Goal: Task Accomplishment & Management: Complete application form

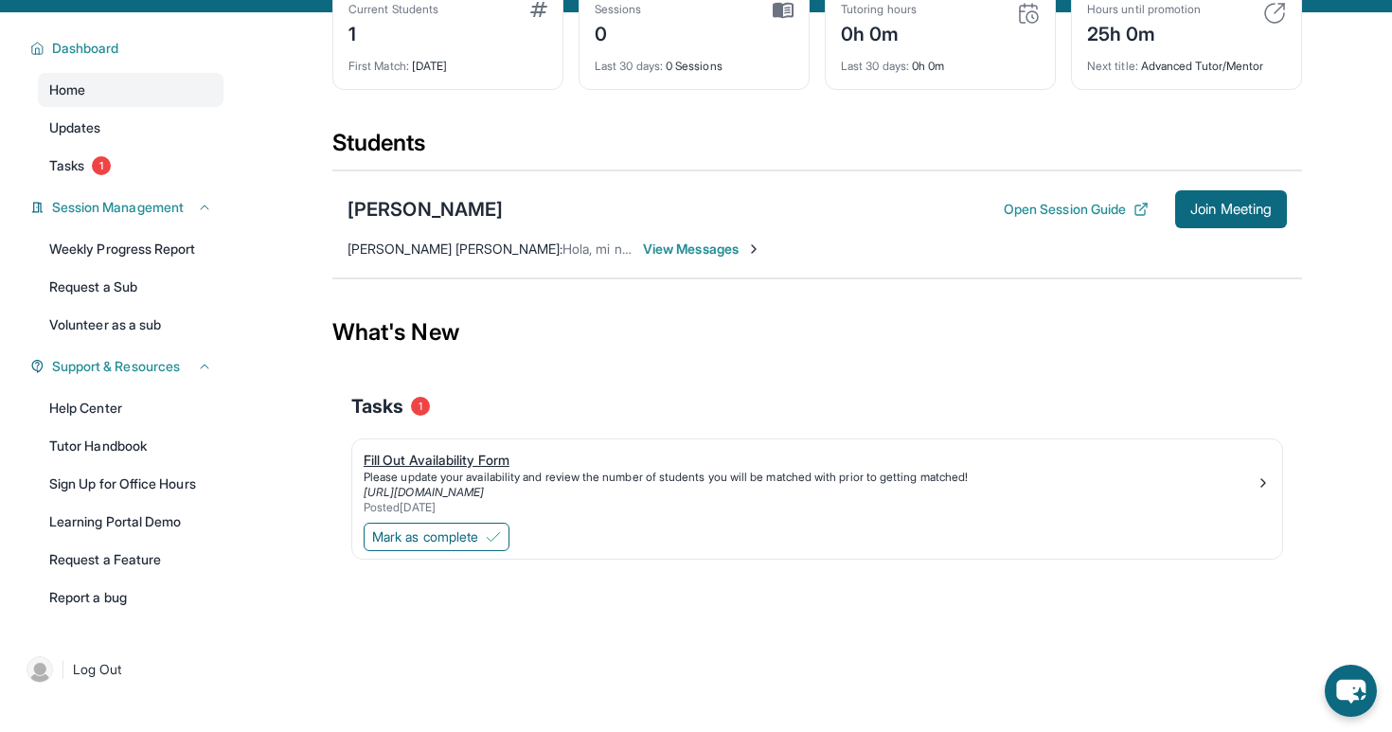
scroll to position [116, 0]
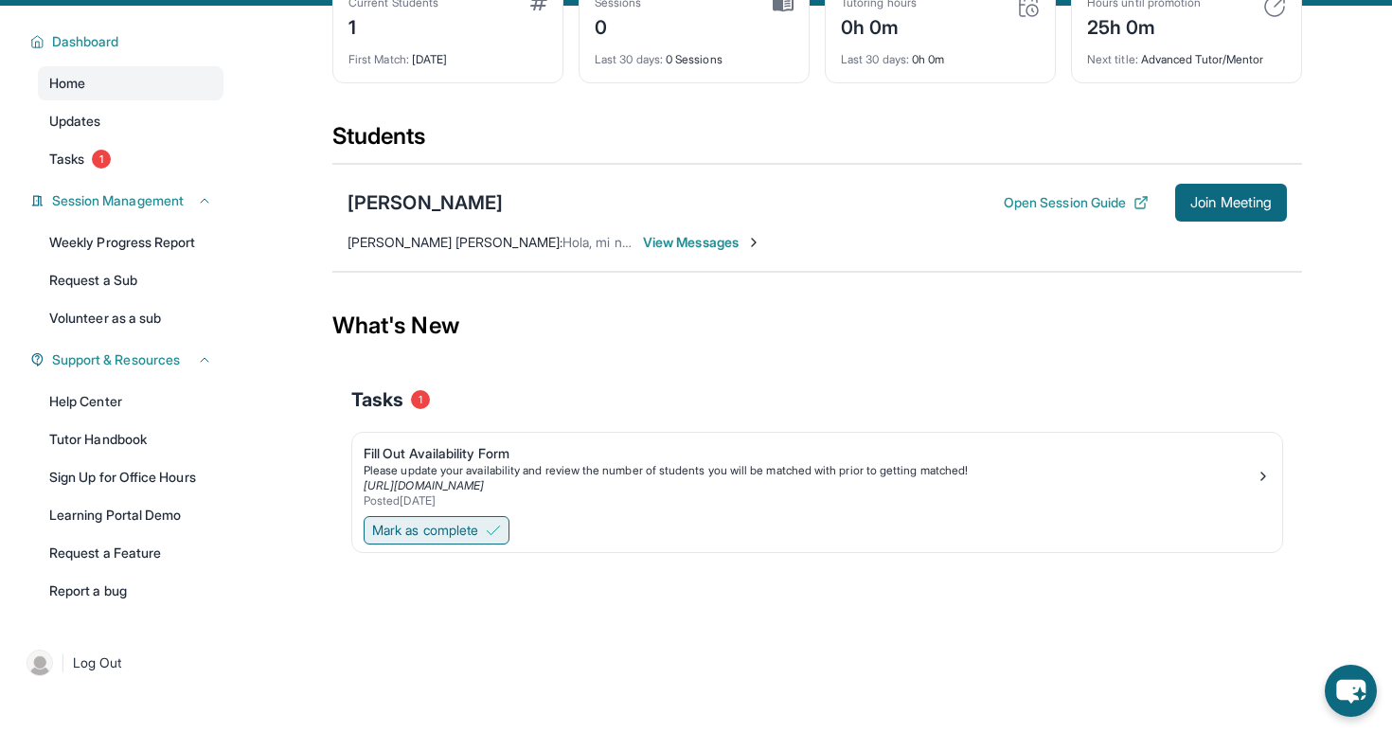
click at [449, 540] on span "Mark as complete" at bounding box center [425, 530] width 106 height 19
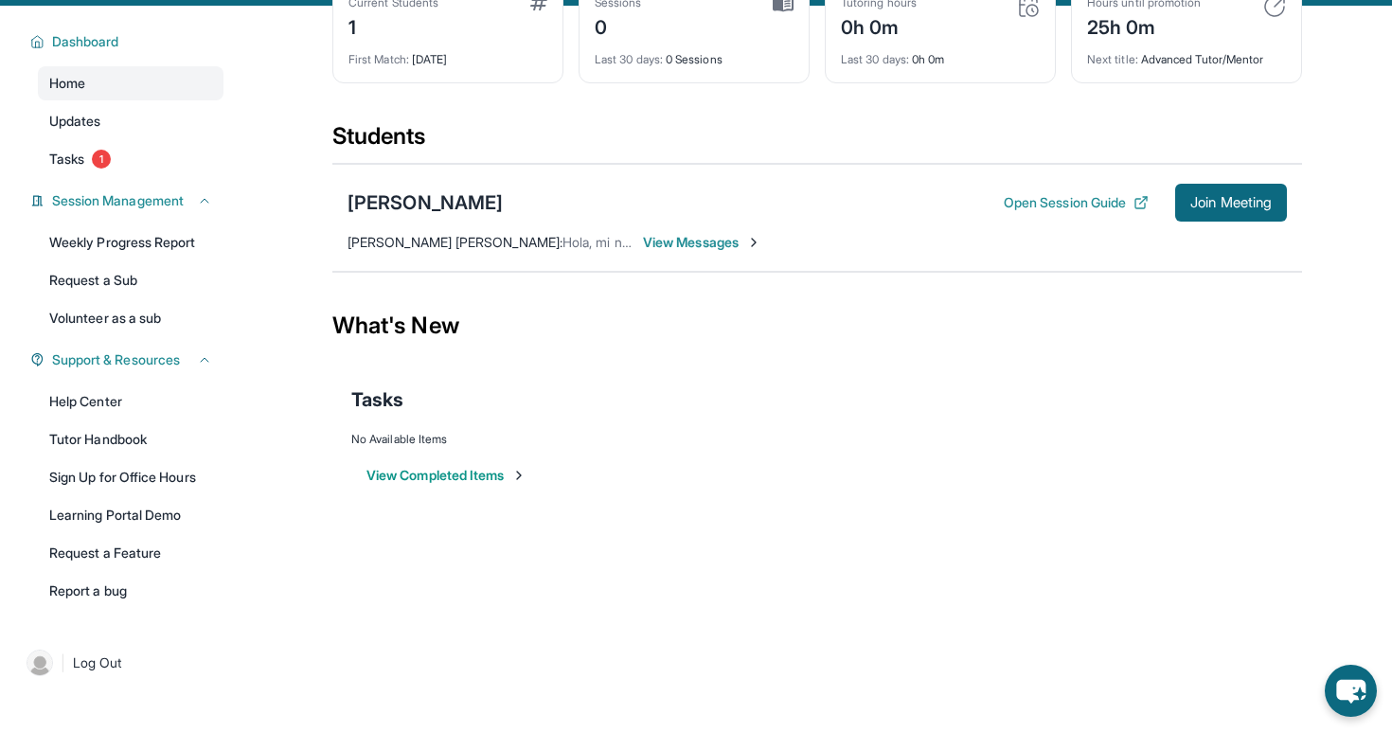
scroll to position [0, 0]
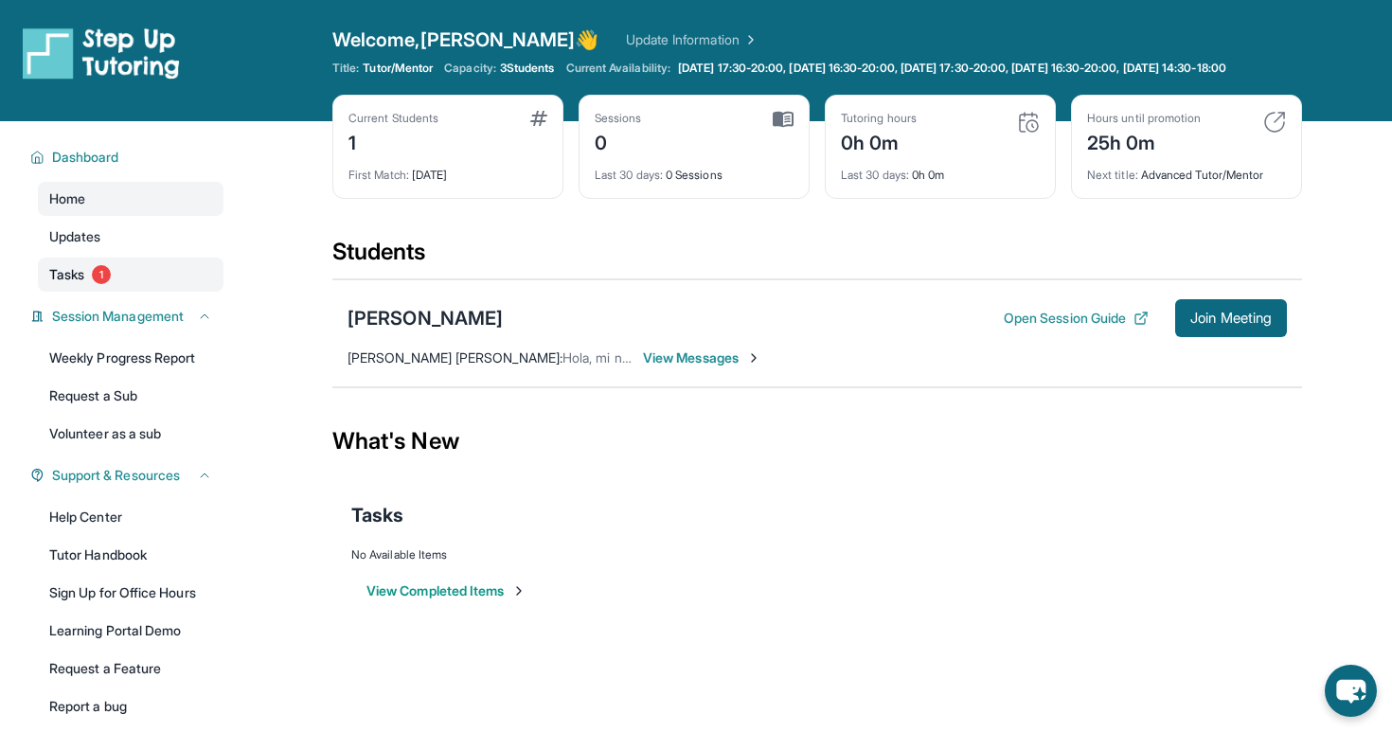
click at [97, 284] on span "1" at bounding box center [101, 274] width 19 height 19
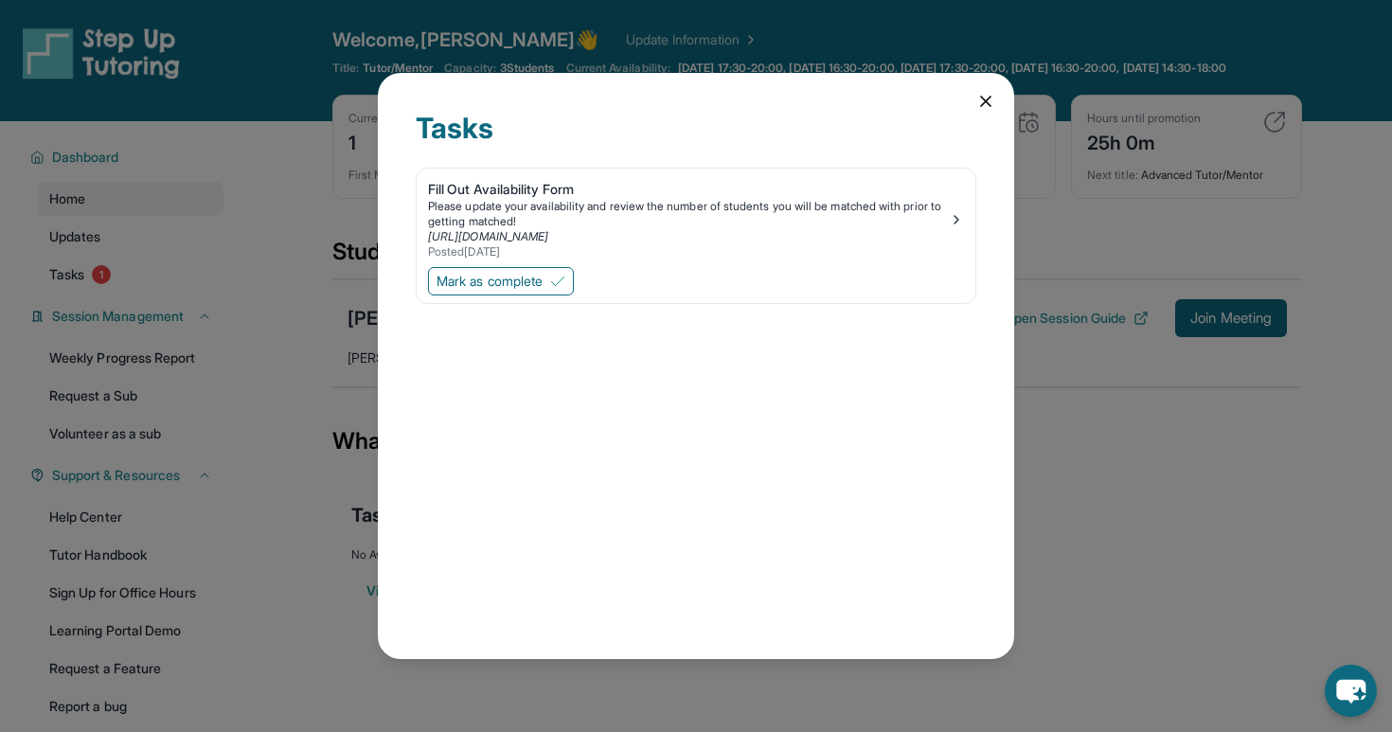
click at [975, 109] on div "Tasks Fill Out Availability Form Please update your availability and review the…" at bounding box center [696, 365] width 636 height 585
click at [979, 108] on icon at bounding box center [985, 101] width 19 height 19
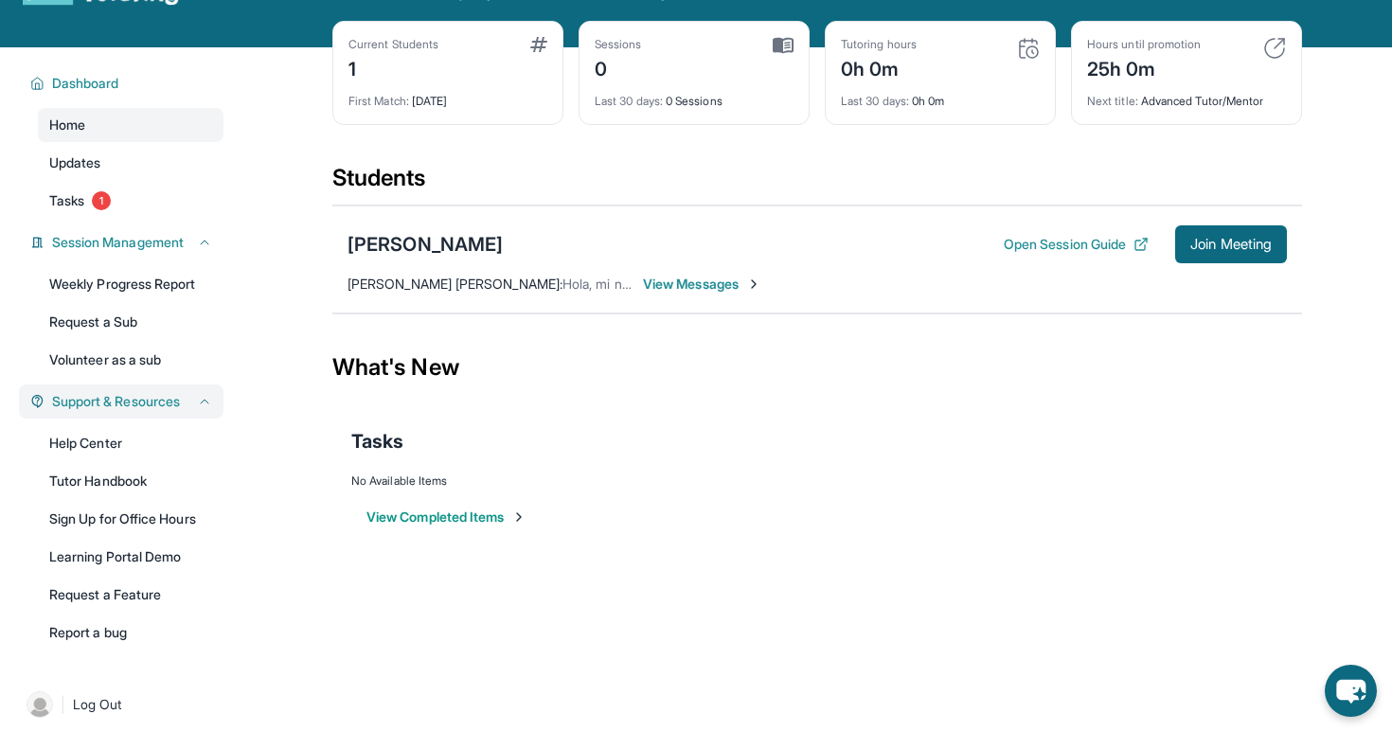
scroll to position [73, 0]
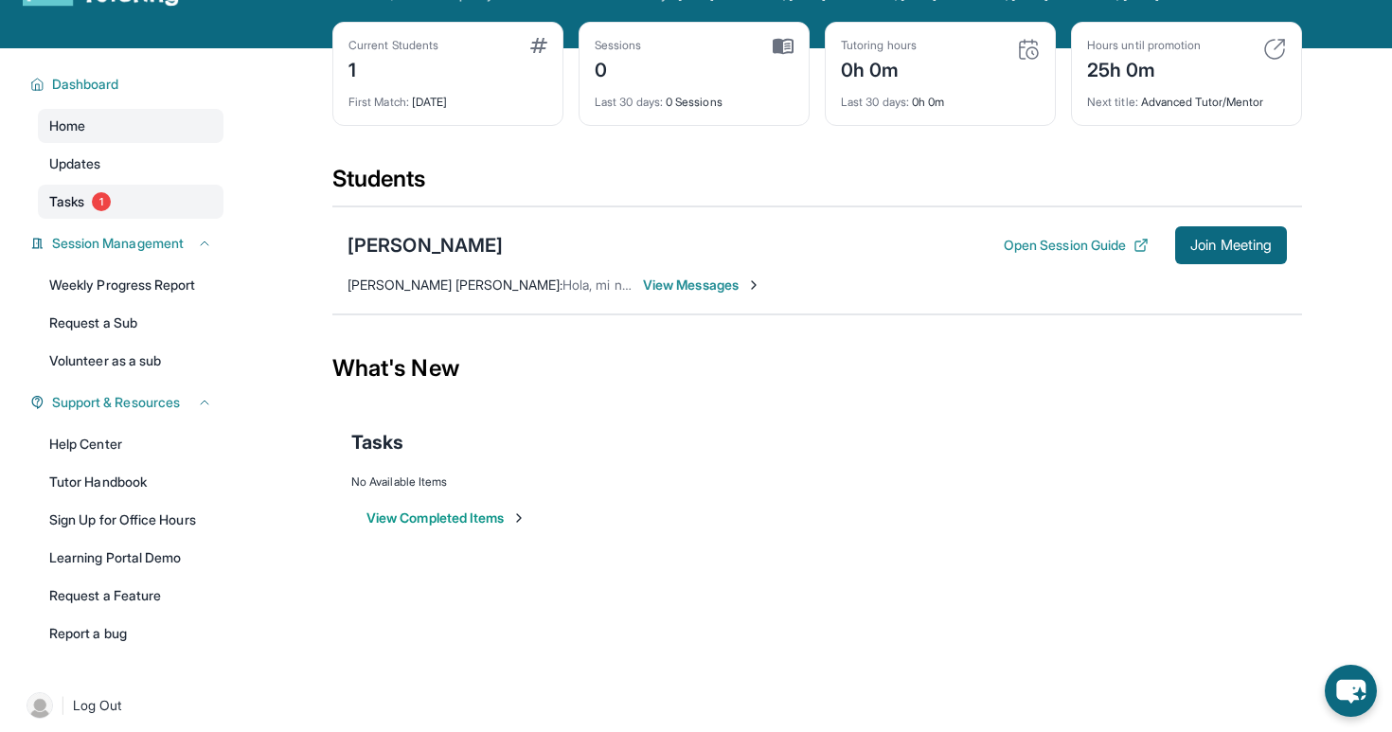
click at [116, 218] on link "Tasks 1" at bounding box center [131, 202] width 186 height 34
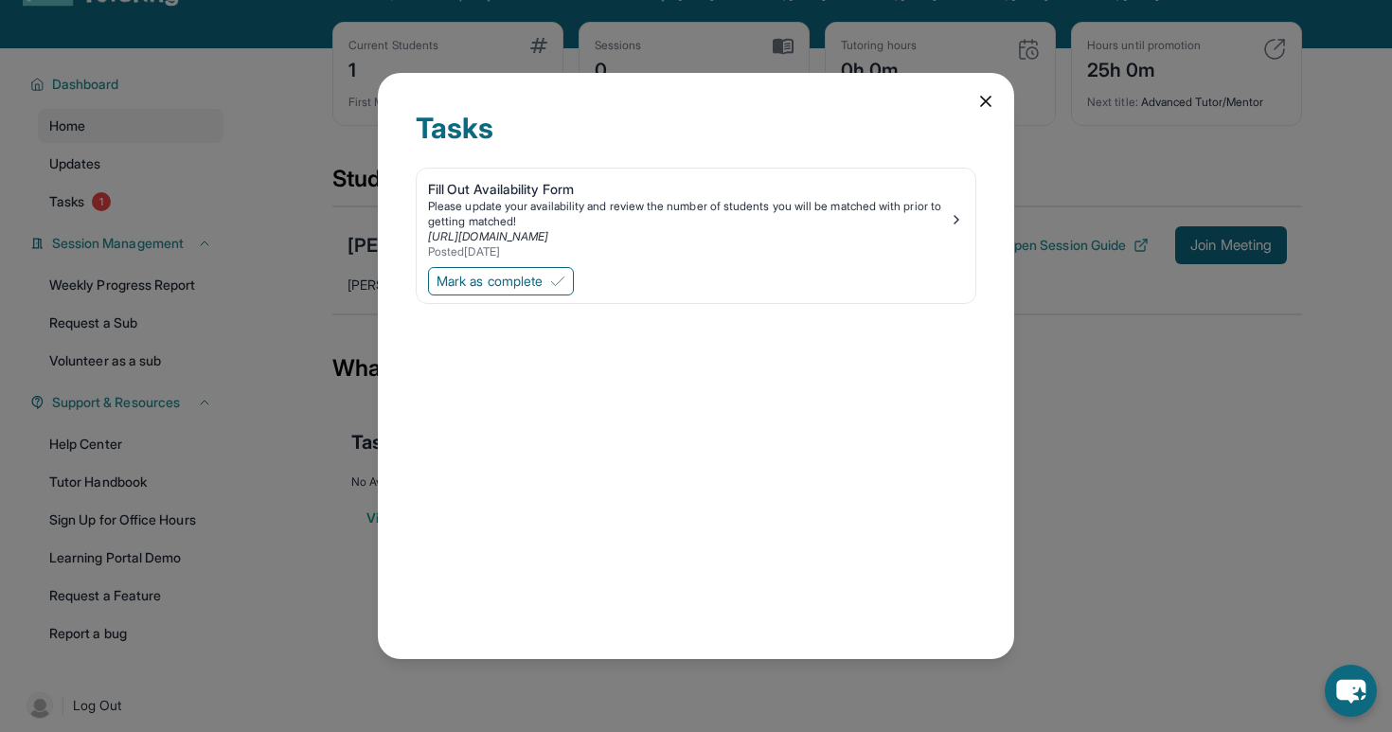
click at [979, 105] on icon at bounding box center [985, 101] width 19 height 19
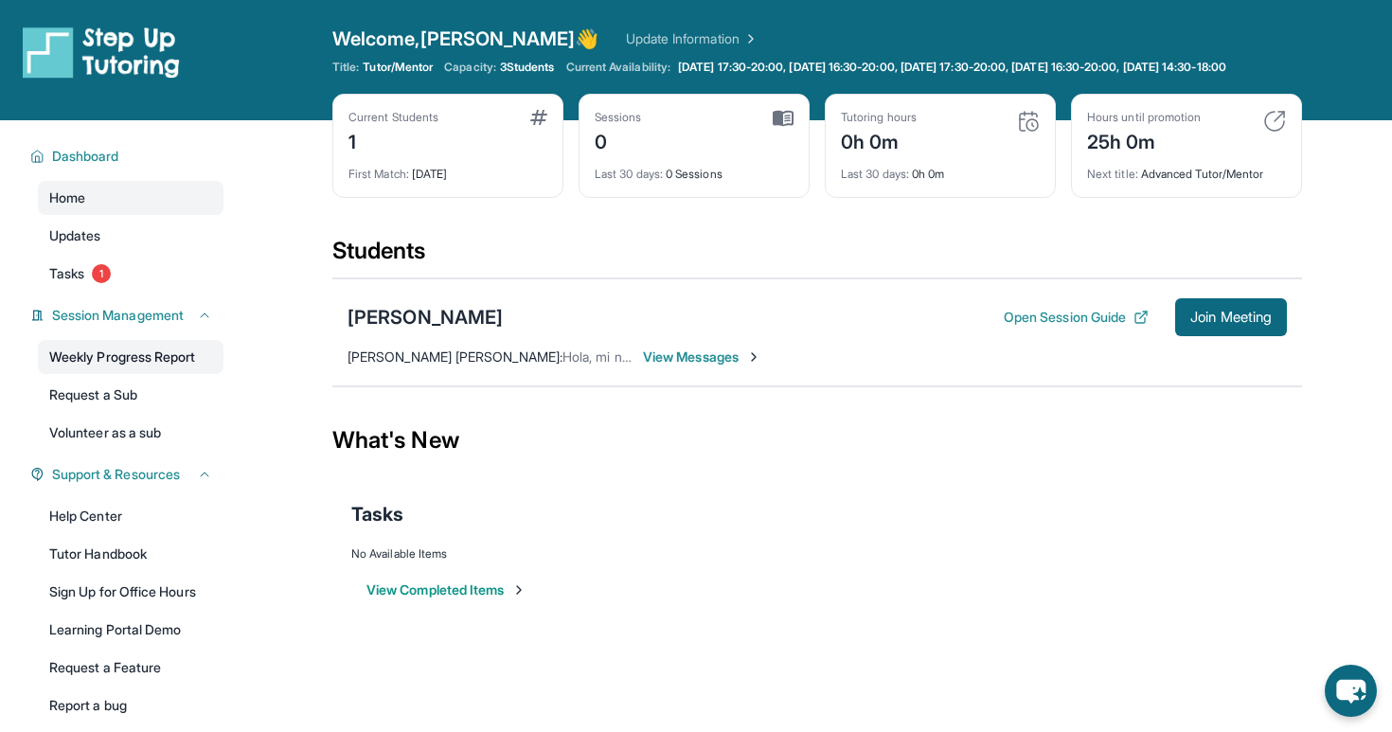
scroll to position [0, 0]
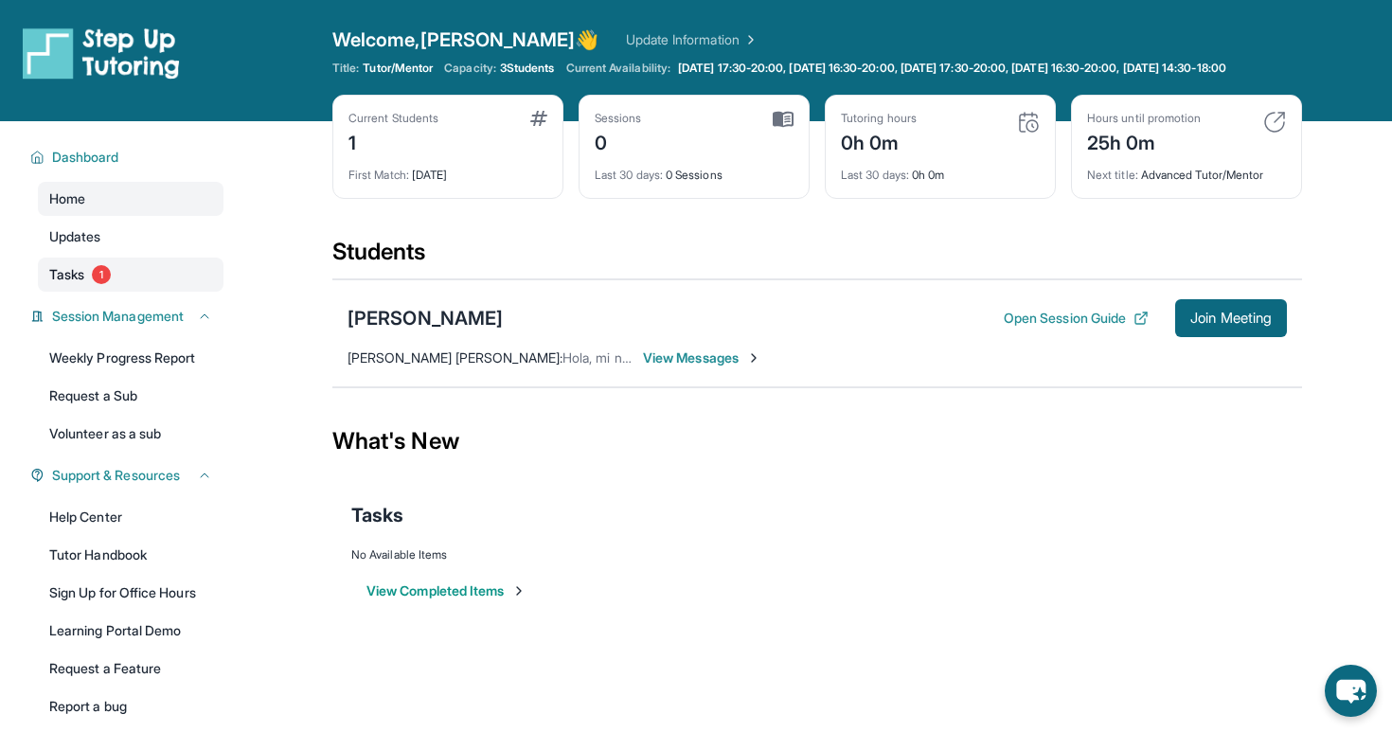
click at [110, 284] on span "1" at bounding box center [101, 274] width 19 height 19
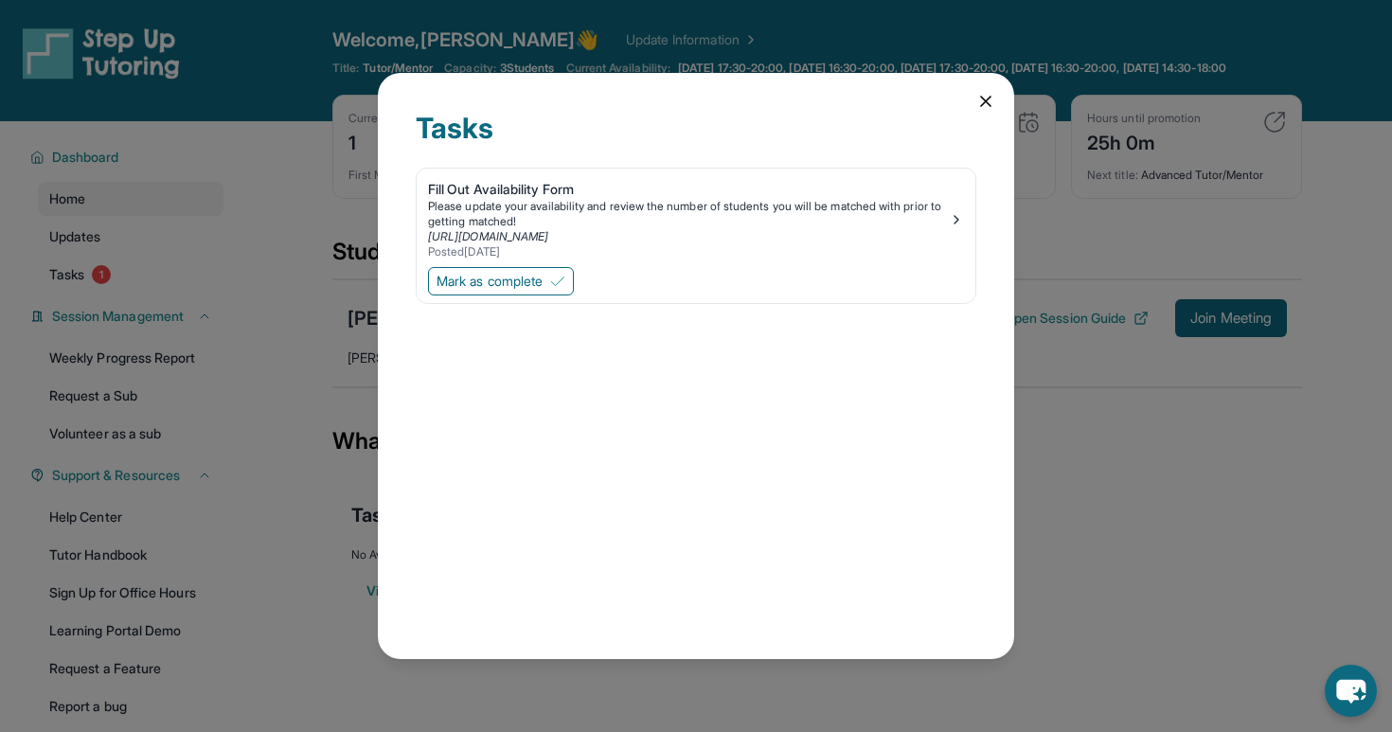
click at [996, 99] on div "Tasks Fill Out Availability Form Please update your availability and review the…" at bounding box center [696, 365] width 636 height 585
click at [987, 101] on icon at bounding box center [985, 101] width 19 height 19
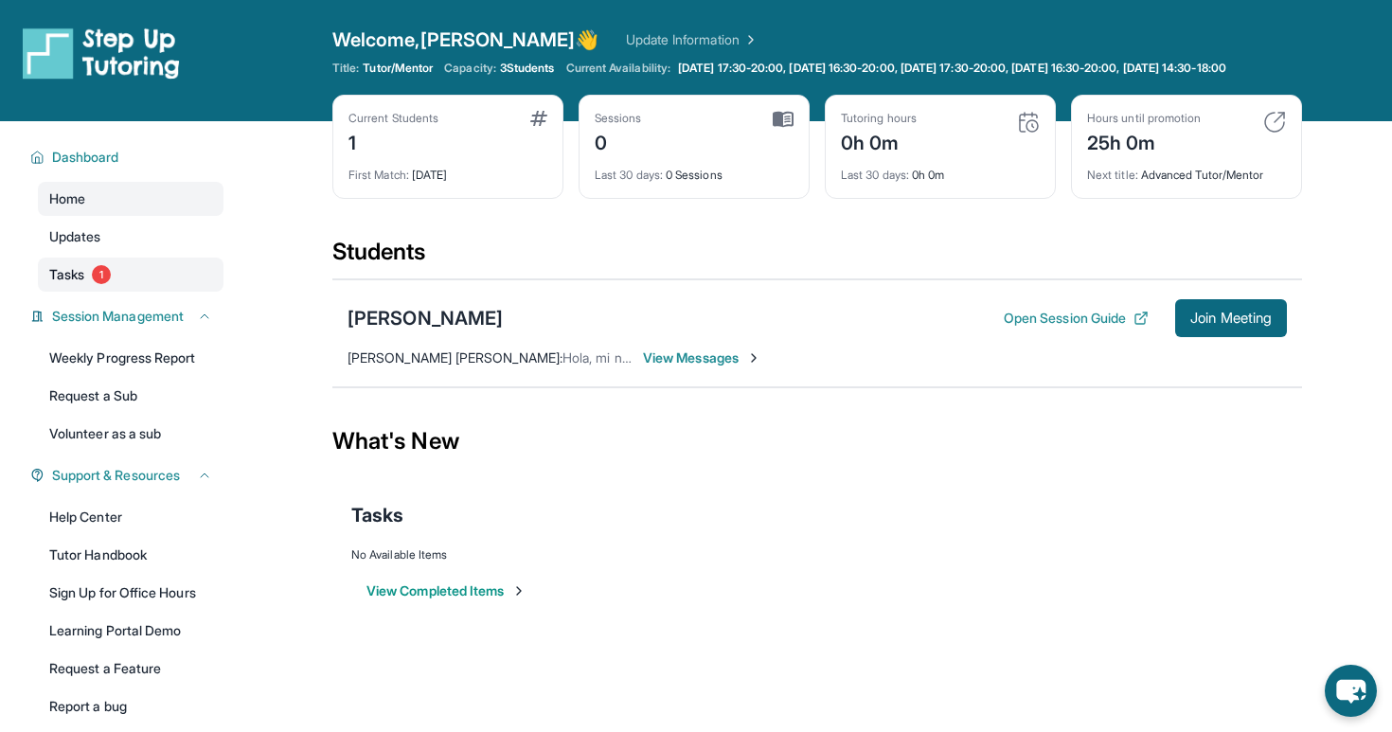
click at [136, 292] on link "Tasks 1" at bounding box center [131, 275] width 186 height 34
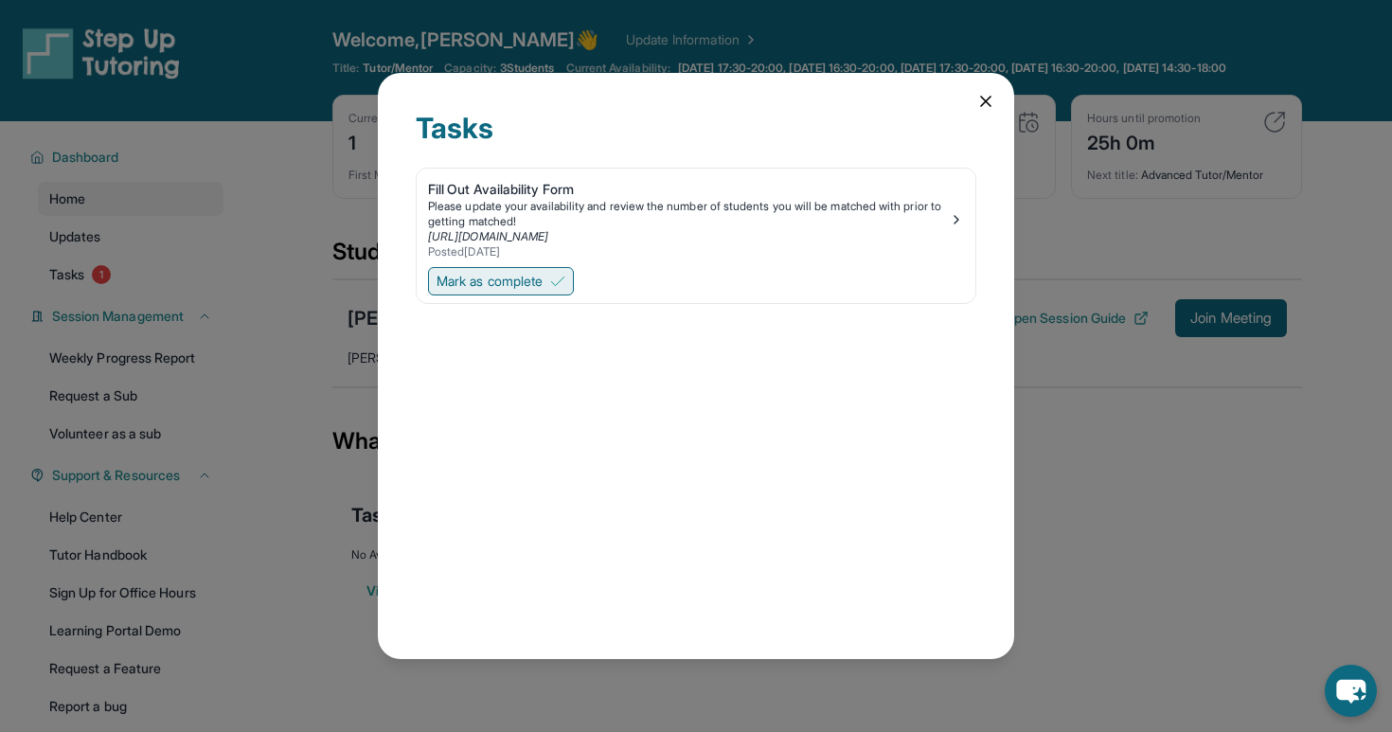
click at [464, 287] on span "Mark as complete" at bounding box center [490, 281] width 106 height 19
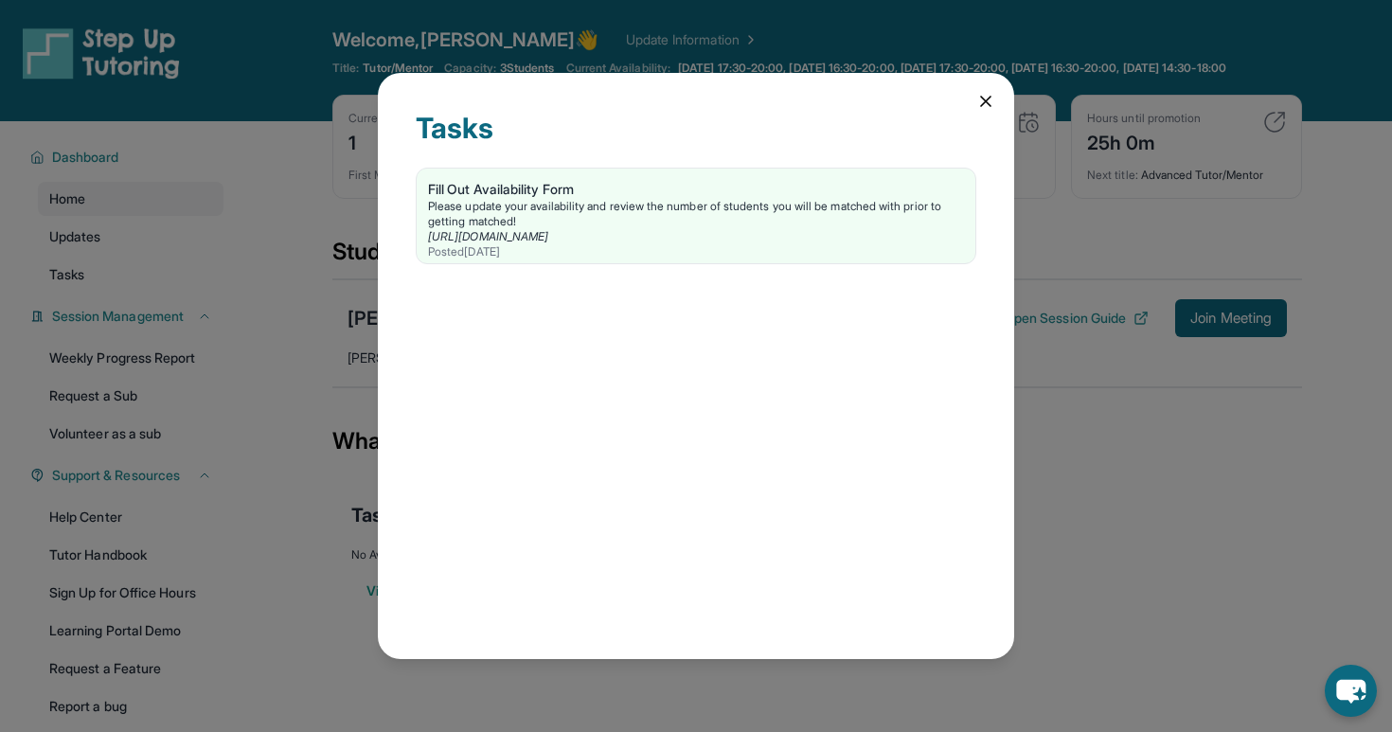
click at [958, 111] on div "Tasks" at bounding box center [696, 139] width 561 height 57
click at [982, 89] on div "Tasks Fill Out Availability Form Please update your availability and review the…" at bounding box center [696, 365] width 636 height 585
click at [995, 97] on div "Tasks Fill Out Availability Form Please update your availability and review the…" at bounding box center [696, 365] width 636 height 585
click at [973, 98] on div "Tasks Fill Out Availability Form Please update your availability and review the…" at bounding box center [696, 365] width 636 height 585
click at [982, 102] on icon at bounding box center [985, 101] width 19 height 19
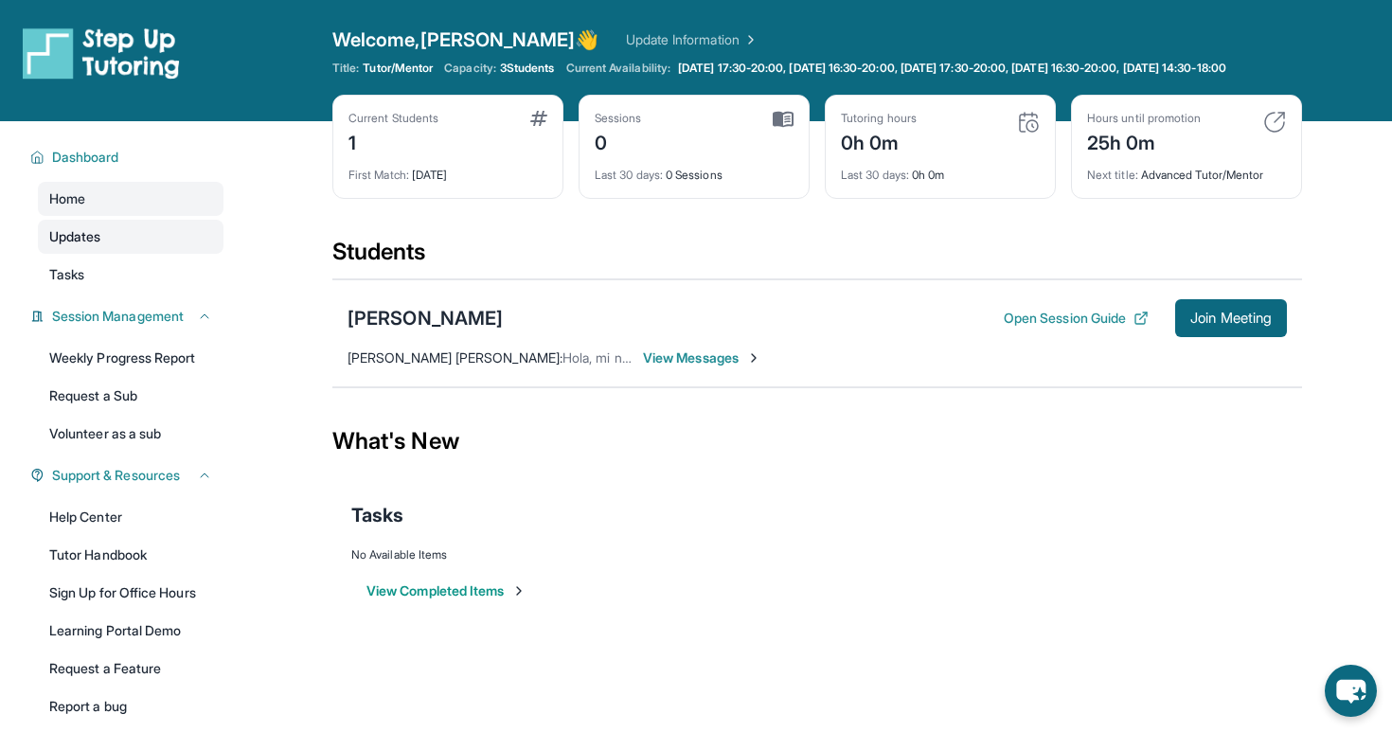
click at [103, 254] on link "Updates" at bounding box center [131, 237] width 186 height 34
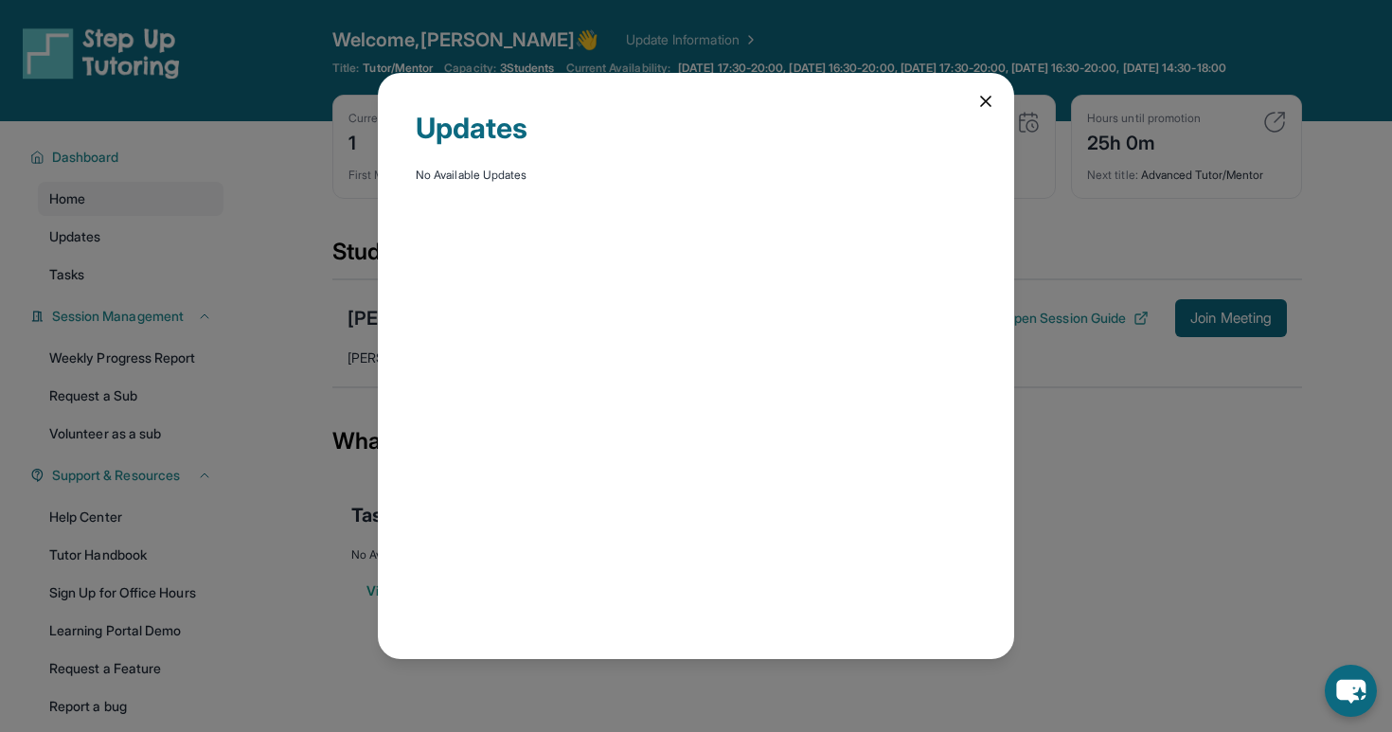
click at [989, 104] on icon at bounding box center [985, 101] width 9 height 9
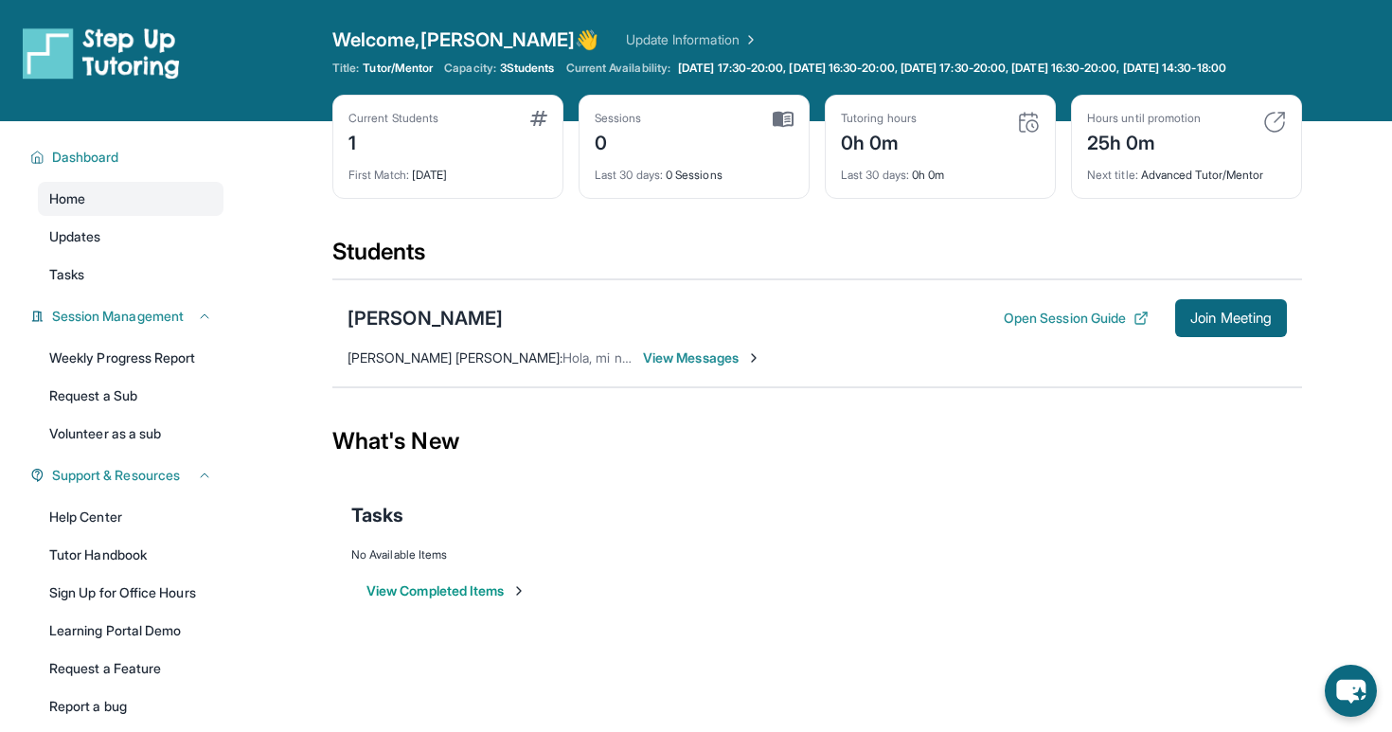
click at [1073, 323] on div "Open Session Guide Join Meeting" at bounding box center [1145, 318] width 283 height 38
click at [1072, 328] on button "Open Session Guide" at bounding box center [1076, 318] width 145 height 19
click at [704, 367] on span "View Messages" at bounding box center [702, 358] width 118 height 19
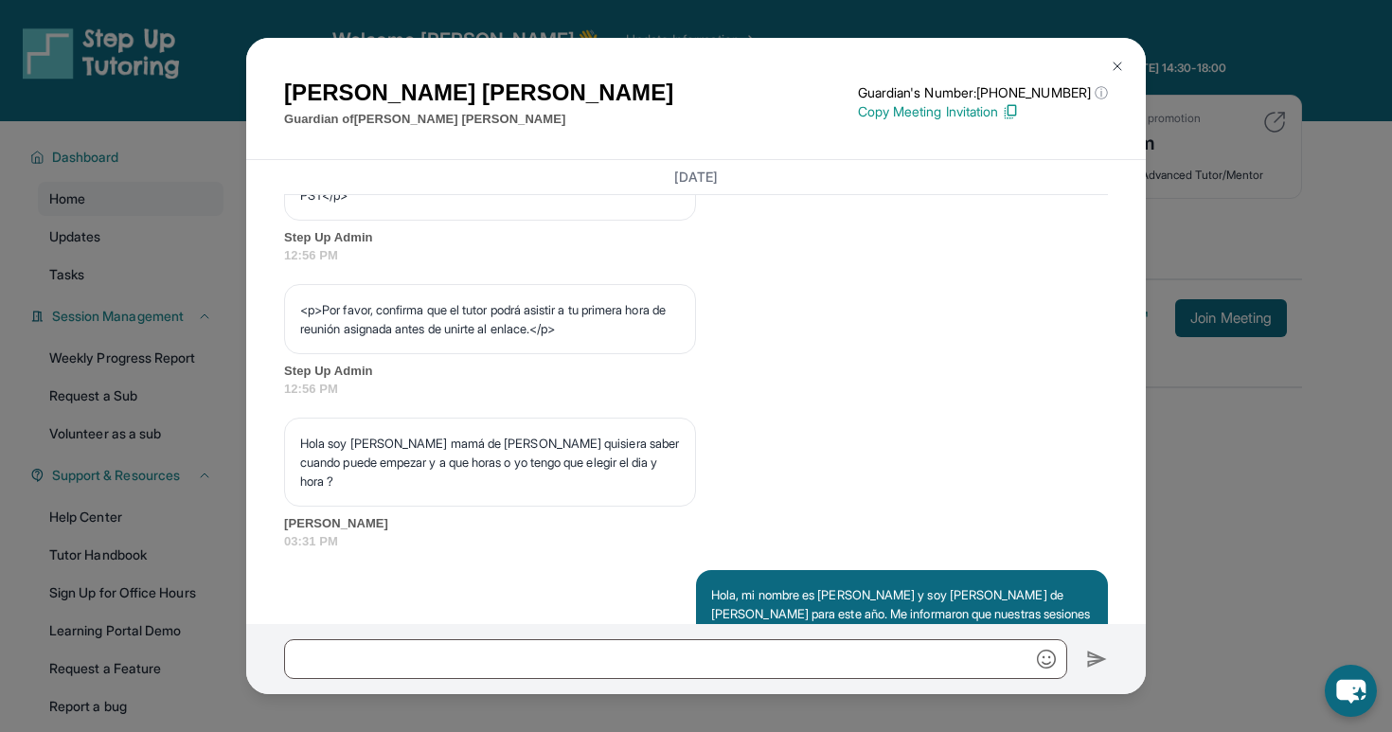
scroll to position [1366, 0]
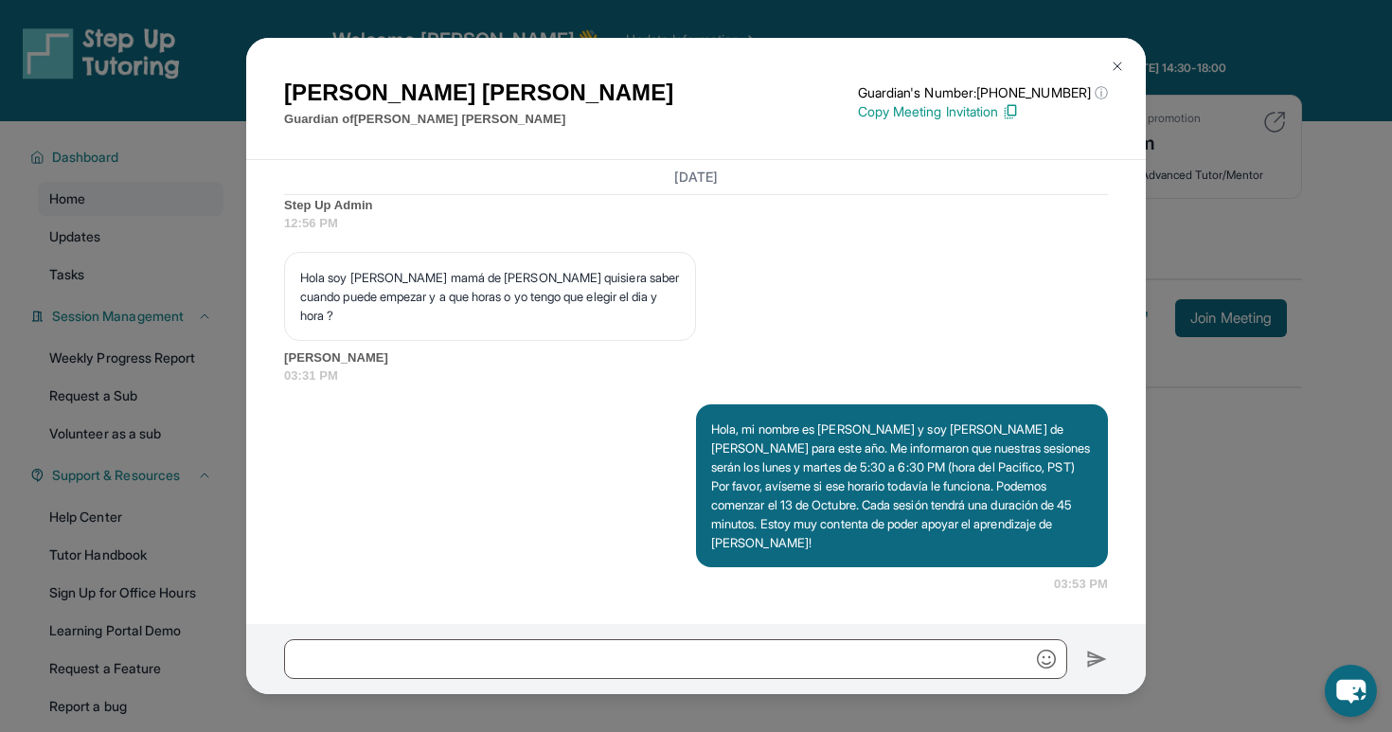
click at [1114, 55] on button at bounding box center [1118, 66] width 38 height 38
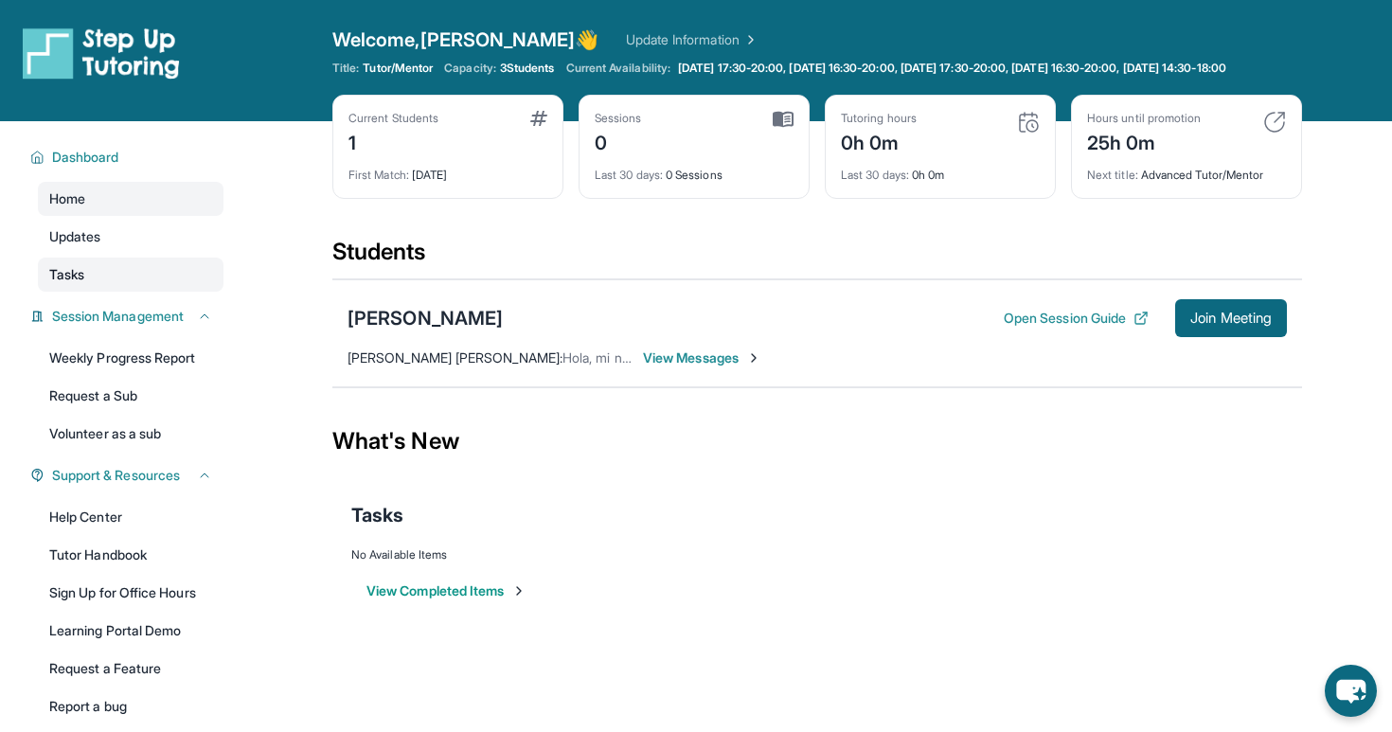
click at [149, 286] on link "Tasks" at bounding box center [131, 275] width 186 height 34
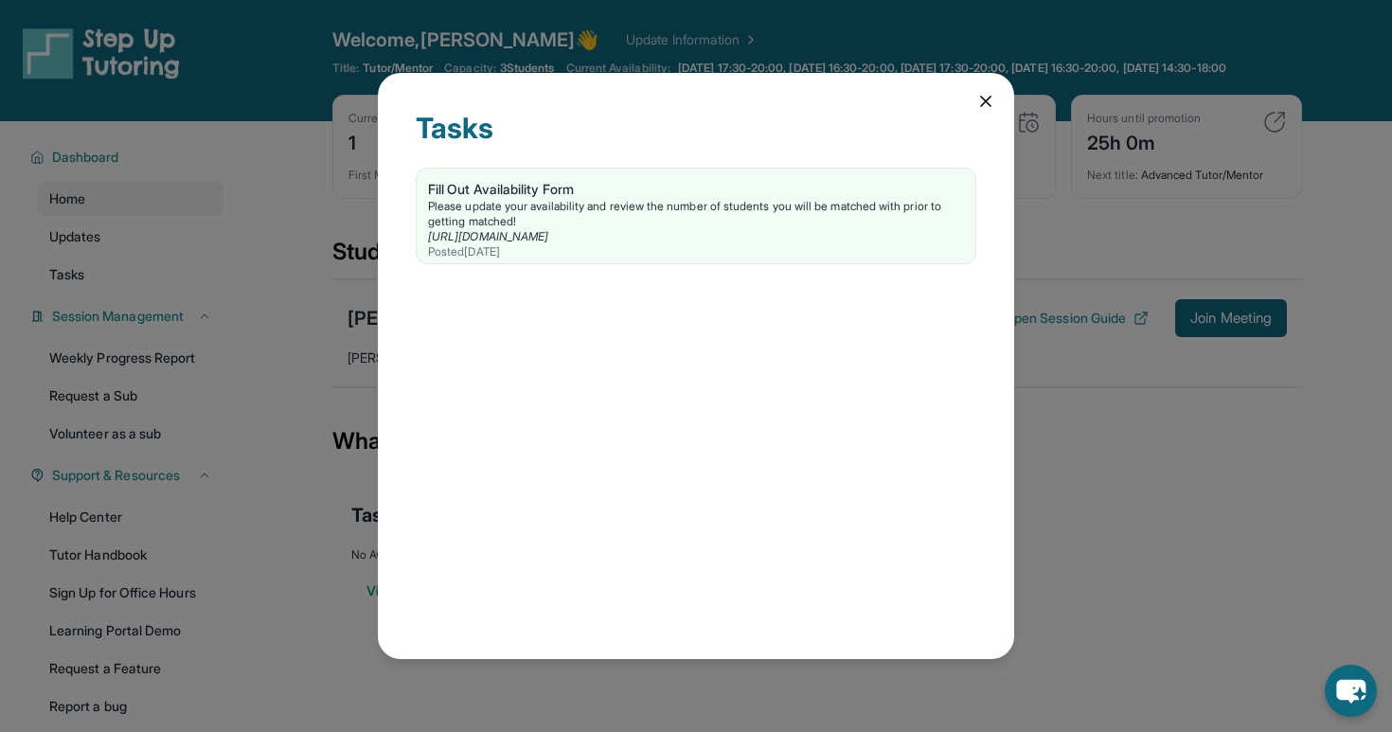
click at [991, 98] on icon at bounding box center [985, 101] width 19 height 19
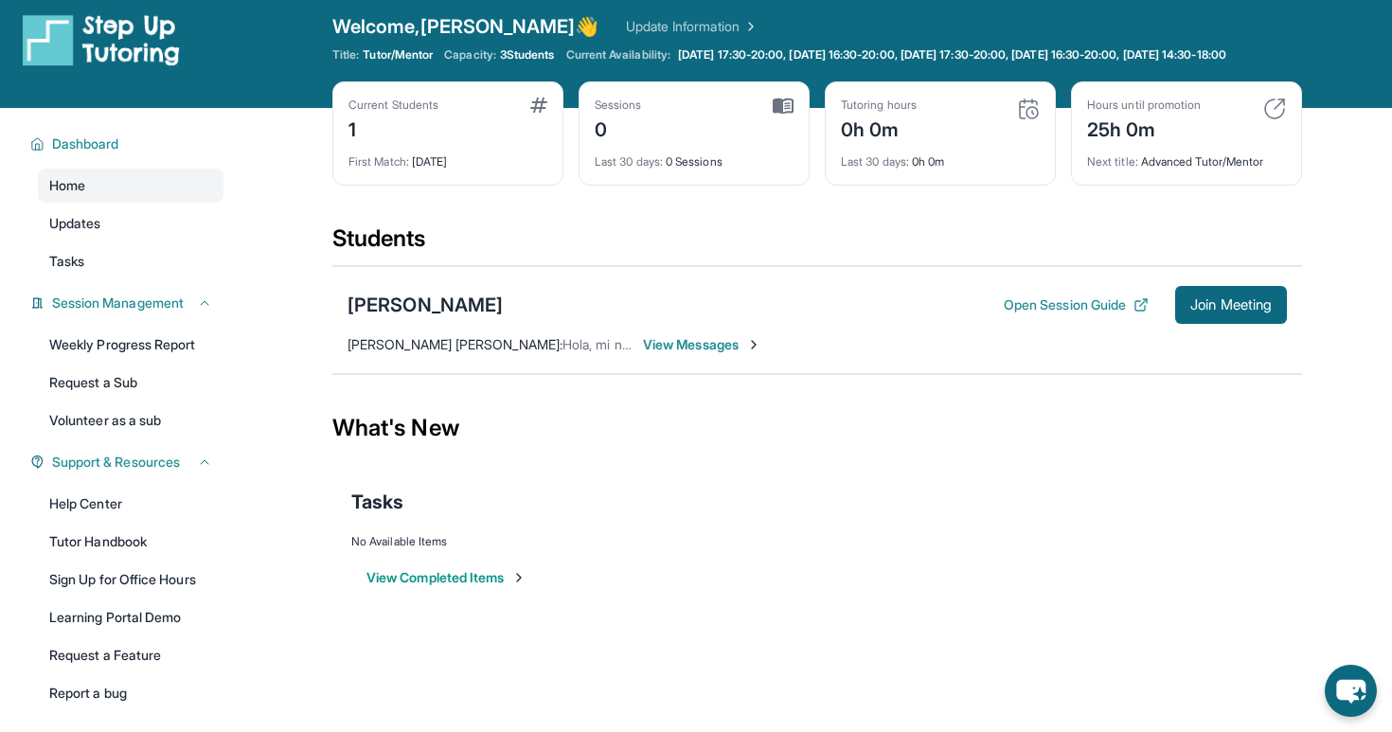
scroll to position [0, 0]
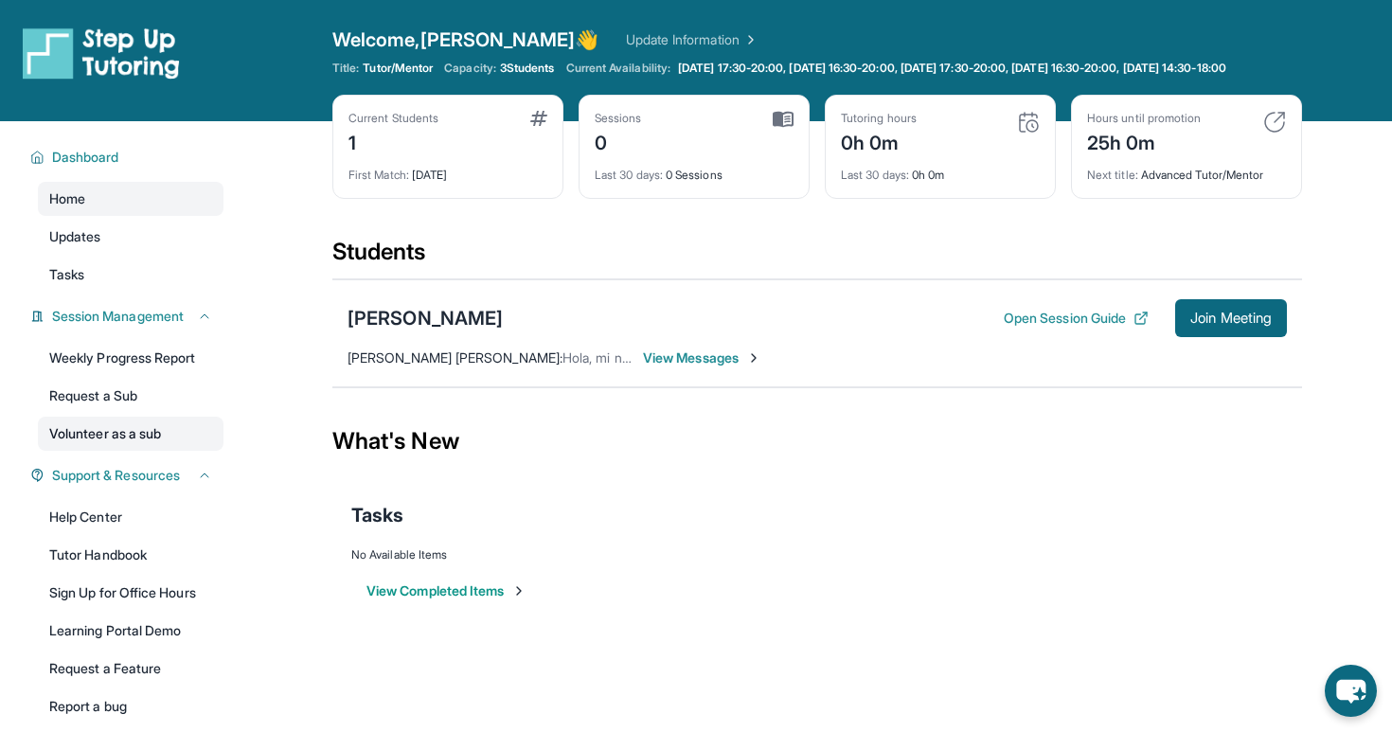
click at [154, 451] on link "Volunteer as a sub" at bounding box center [131, 434] width 186 height 34
